Goal: Information Seeking & Learning: Learn about a topic

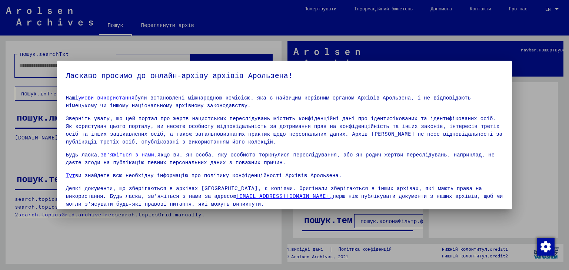
click at [523, 49] on div at bounding box center [284, 135] width 569 height 270
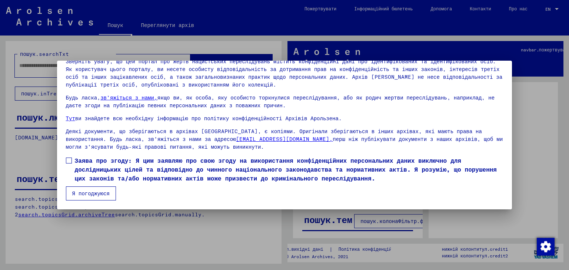
click at [102, 194] on font "Я погоджуюся" at bounding box center [90, 193] width 37 height 7
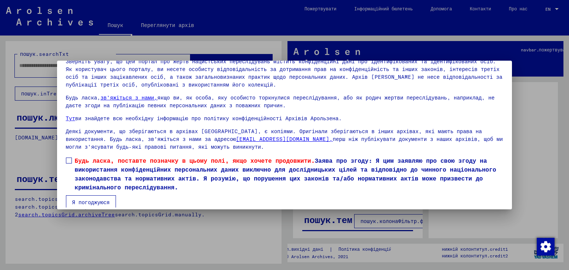
click at [103, 203] on font "Я погоджуюся" at bounding box center [90, 202] width 37 height 7
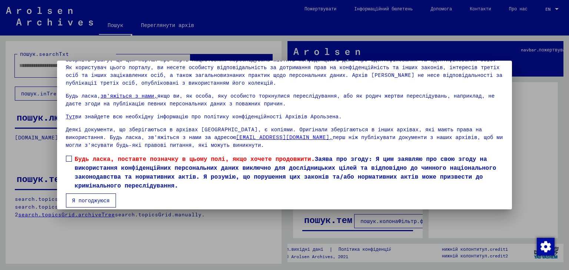
scroll to position [64, 0]
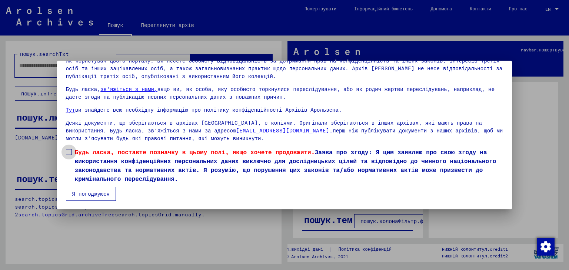
click at [70, 152] on span at bounding box center [69, 152] width 6 height 6
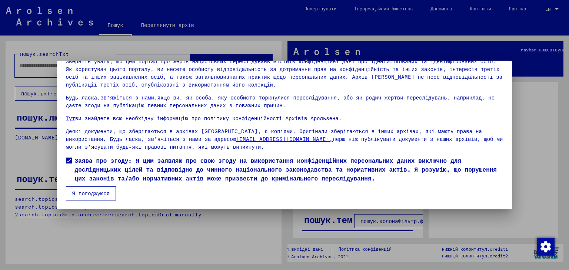
scroll to position [57, 0]
click at [104, 193] on font "Я погоджуюся" at bounding box center [90, 193] width 37 height 7
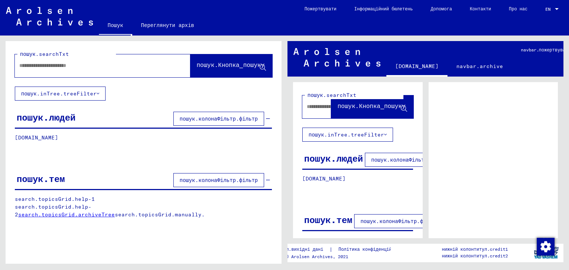
click at [378, 138] on font "пошук.inTree.treeFilter" at bounding box center [347, 135] width 76 height 7
click at [384, 135] on icon at bounding box center [385, 134] width 3 height 5
click at [401, 109] on icon at bounding box center [404, 109] width 6 height 6
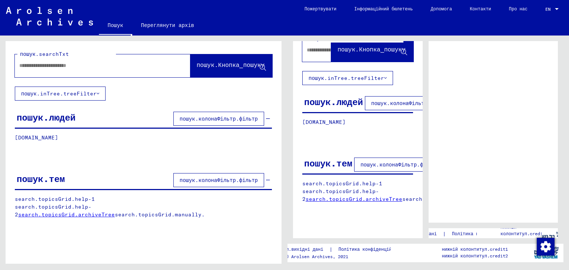
scroll to position [72, 0]
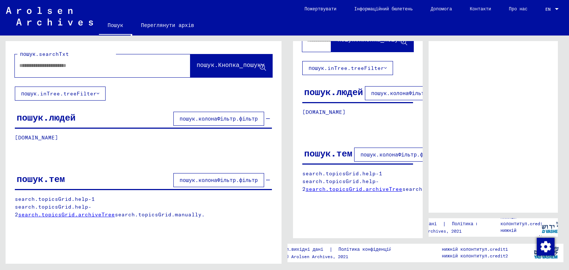
click at [402, 152] on font "пошук.колонаФільтр.фільтр" at bounding box center [399, 155] width 78 height 7
click at [218, 182] on font "пошук.колонаФільтр.фільтр" at bounding box center [219, 180] width 78 height 7
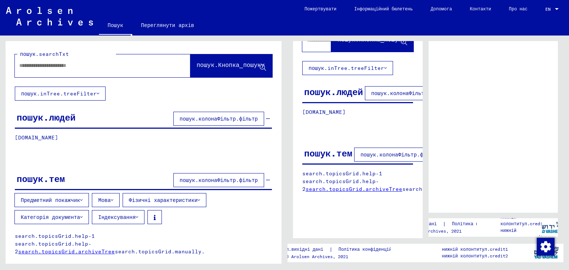
click at [80, 200] on icon at bounding box center [81, 200] width 3 height 5
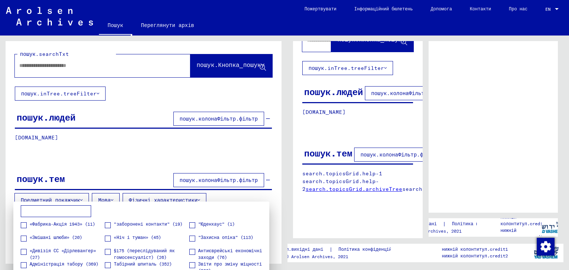
drag, startPoint x: 556, startPoint y: 163, endPoint x: 560, endPoint y: 185, distance: 22.3
click at [560, 185] on div at bounding box center [284, 135] width 569 height 270
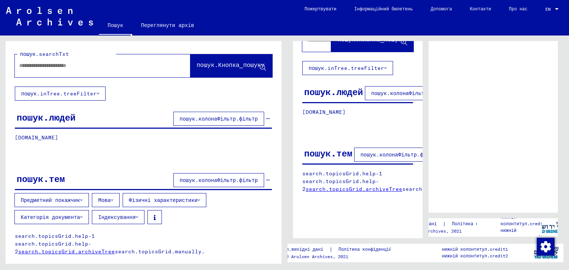
click at [80, 198] on button "Предметний покажчик" at bounding box center [51, 200] width 74 height 14
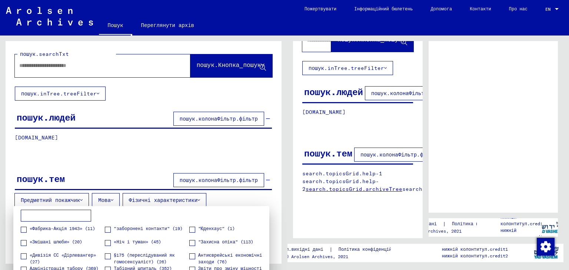
click at [108, 134] on div at bounding box center [284, 135] width 569 height 270
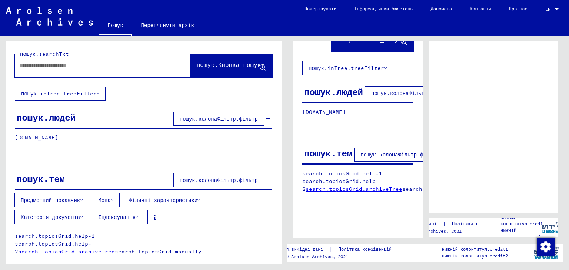
click at [402, 152] on font "пошук.колонаФільтр.фільтр" at bounding box center [399, 155] width 78 height 7
click at [385, 152] on font "пошук.колонаФільтр.фільтр" at bounding box center [399, 155] width 78 height 7
